Goal: Task Accomplishment & Management: Use online tool/utility

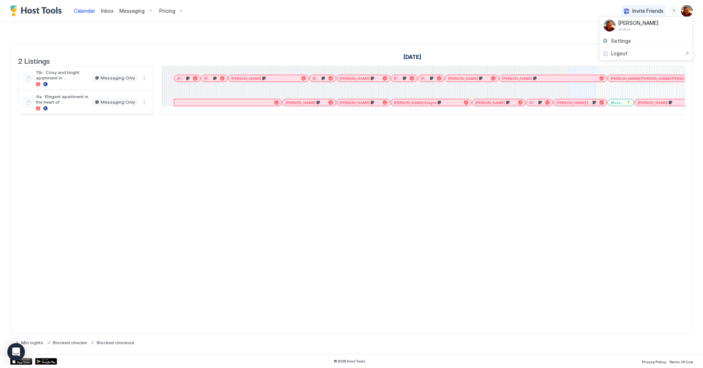
scroll to position [0, 439]
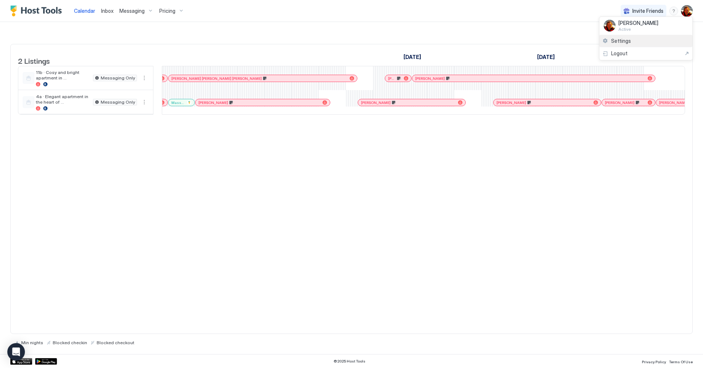
click at [625, 41] on span "Settings" at bounding box center [621, 41] width 20 height 7
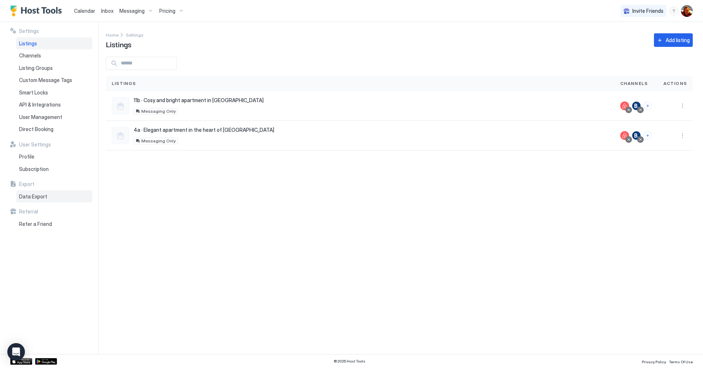
click at [42, 199] on span "Data Export" at bounding box center [33, 196] width 28 height 7
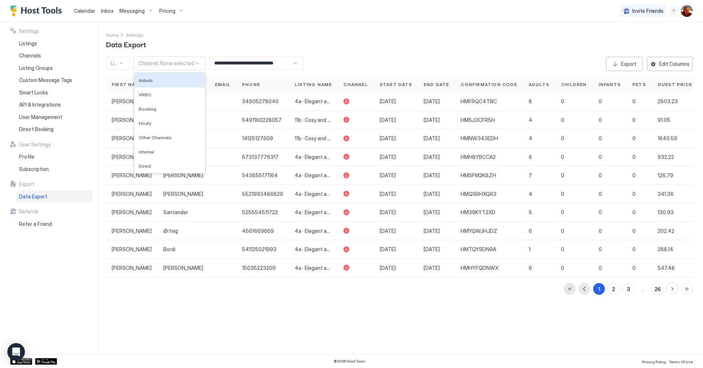
click at [194, 66] on div at bounding box center [197, 63] width 6 height 7
click at [109, 63] on div "Listing: None selected" at bounding box center [117, 63] width 23 height 13
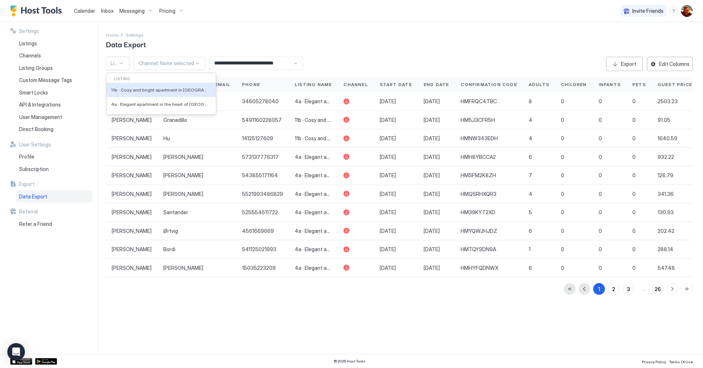
click at [391, 50] on div "**********" at bounding box center [404, 188] width 597 height 332
click at [684, 66] on div "Edit Columns" at bounding box center [674, 64] width 30 height 8
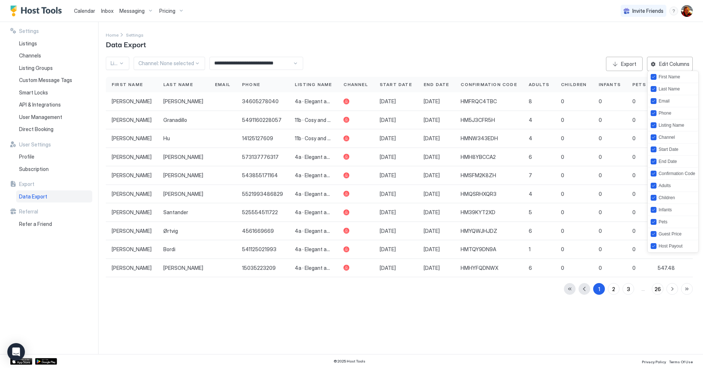
click at [648, 332] on div at bounding box center [351, 184] width 703 height 368
